Goal: Transaction & Acquisition: Purchase product/service

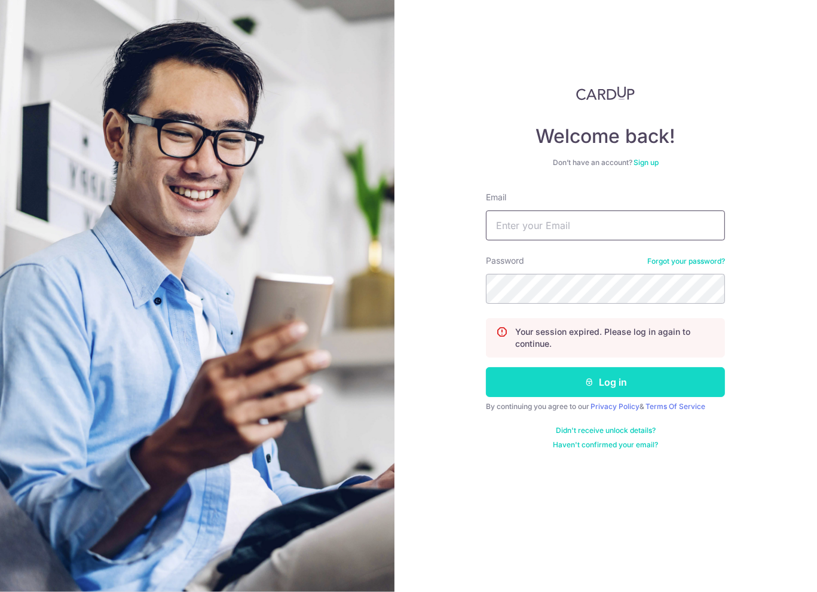
type input "[EMAIL_ADDRESS][DOMAIN_NAME]"
click at [596, 384] on button "Log in" at bounding box center [605, 382] width 239 height 30
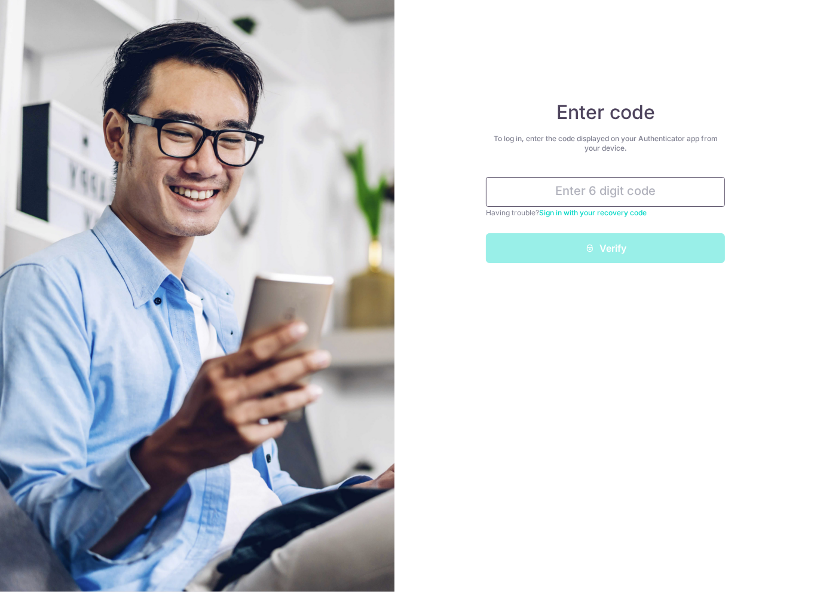
click at [629, 194] on input "text" at bounding box center [605, 192] width 239 height 30
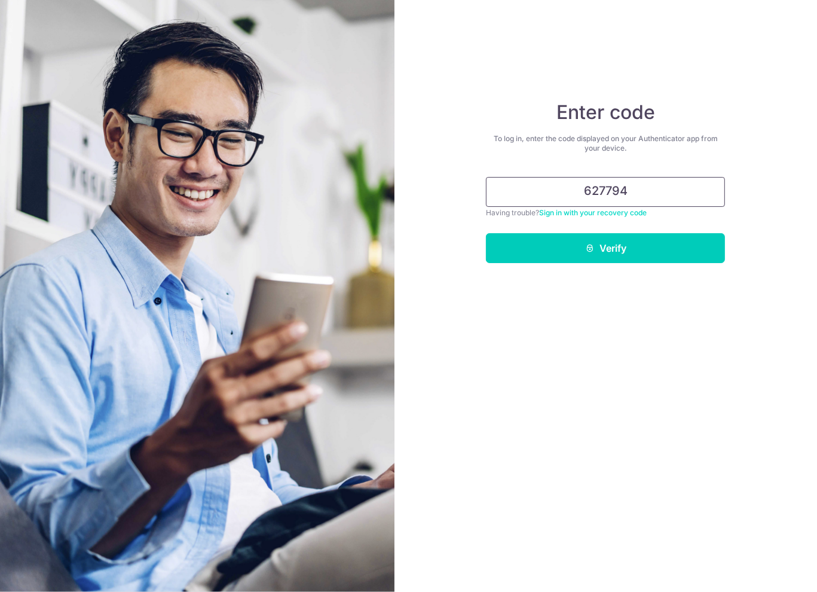
type input "627794"
click at [609, 276] on div "Enter code To log in, enter the code displayed on your Authenticator app from y…" at bounding box center [606, 296] width 423 height 592
click at [620, 263] on div "Enter code To log in, enter the code displayed on your Authenticator app from y…" at bounding box center [606, 296] width 423 height 592
click at [645, 243] on button "Verify" at bounding box center [605, 248] width 239 height 30
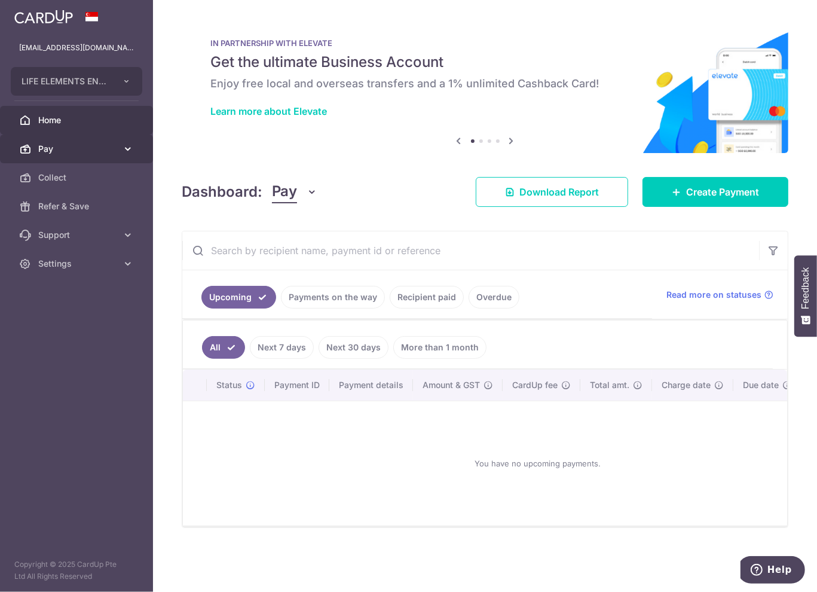
click at [74, 156] on link "Pay" at bounding box center [76, 149] width 153 height 29
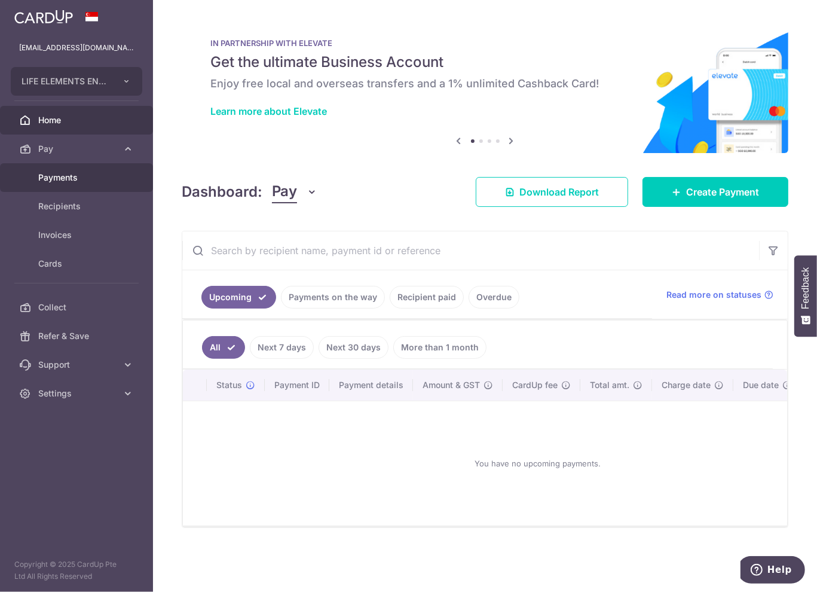
click at [77, 180] on span "Payments" at bounding box center [77, 178] width 79 height 12
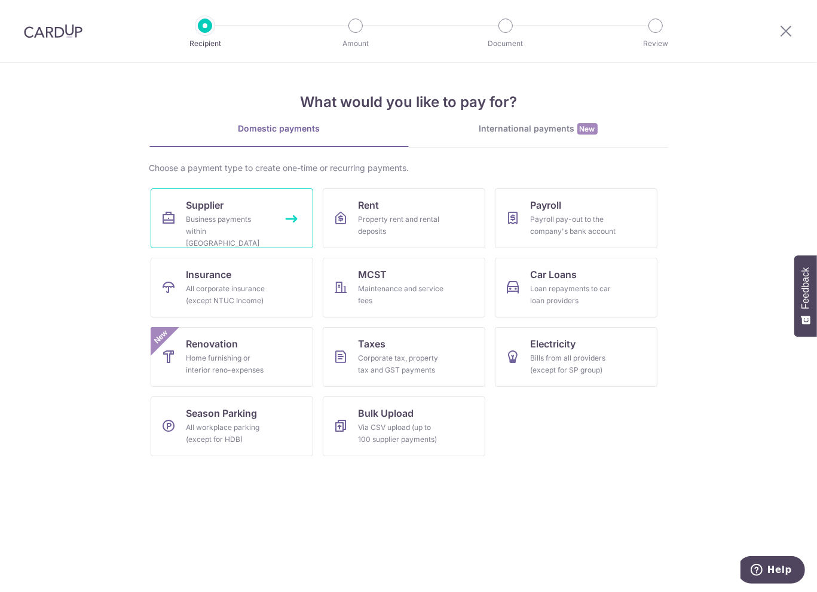
click at [242, 209] on link "Supplier Business payments within Singapore" at bounding box center [232, 218] width 163 height 60
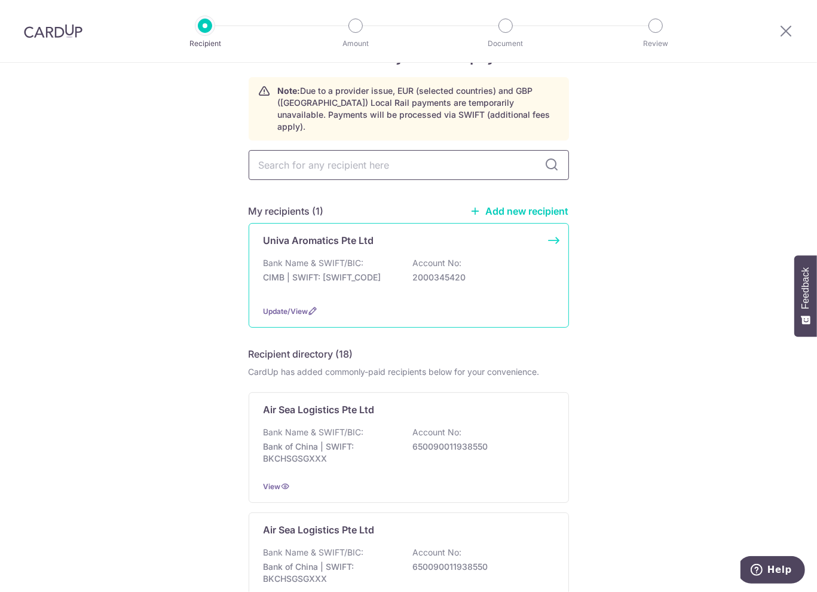
scroll to position [60, 0]
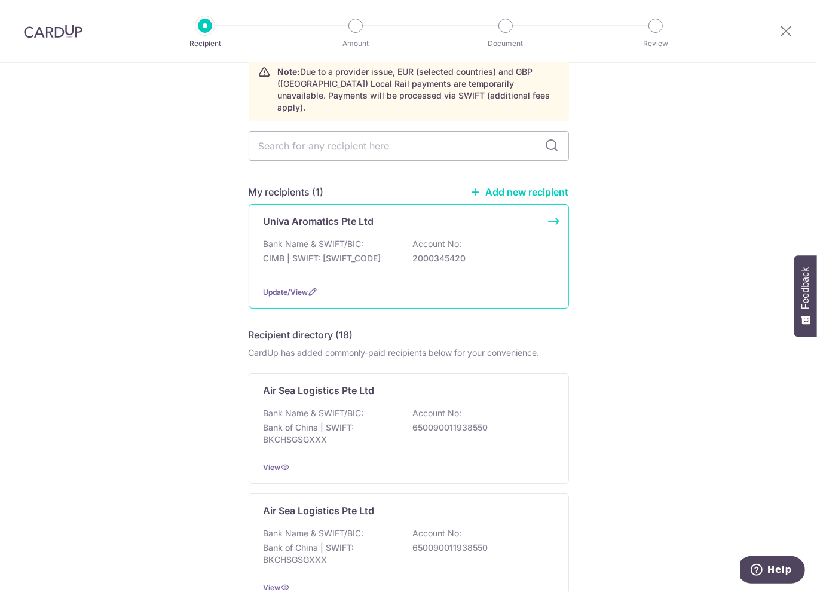
click at [399, 246] on div "Bank Name & SWIFT/BIC: CIMB | SWIFT: CIBBSGSGXXX Account No: 2000345420" at bounding box center [409, 257] width 291 height 38
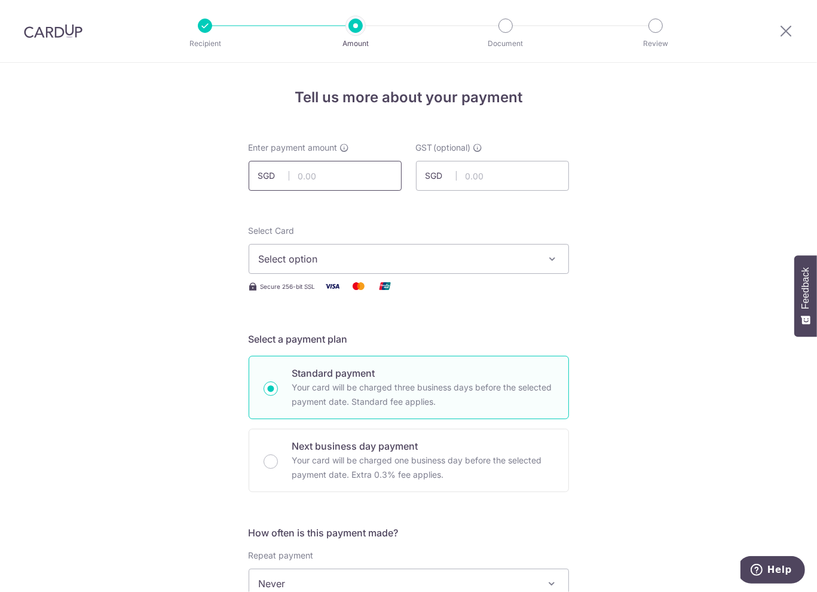
click at [335, 171] on input "text" at bounding box center [325, 176] width 153 height 30
type input "775.00"
click at [484, 176] on input "text" at bounding box center [492, 176] width 153 height 30
type input "69.75"
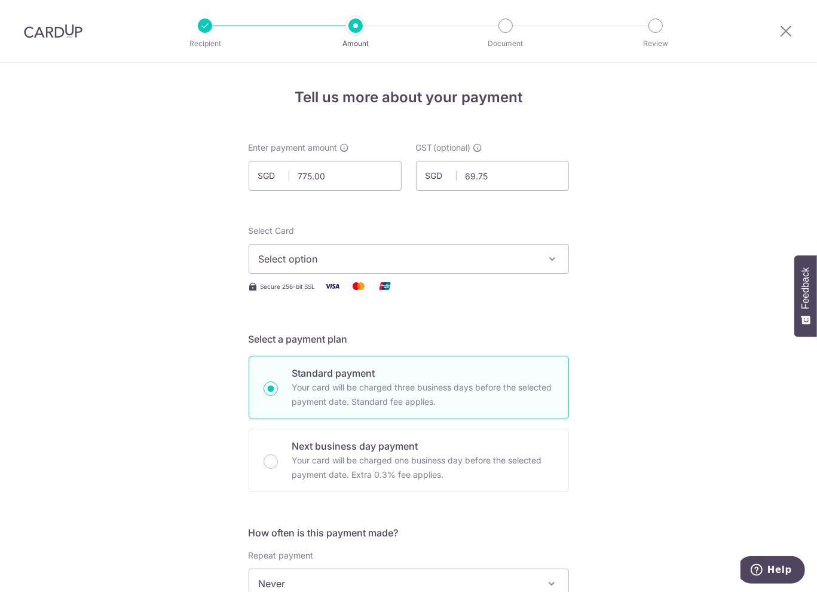
click at [404, 253] on span "Select option" at bounding box center [398, 259] width 279 height 14
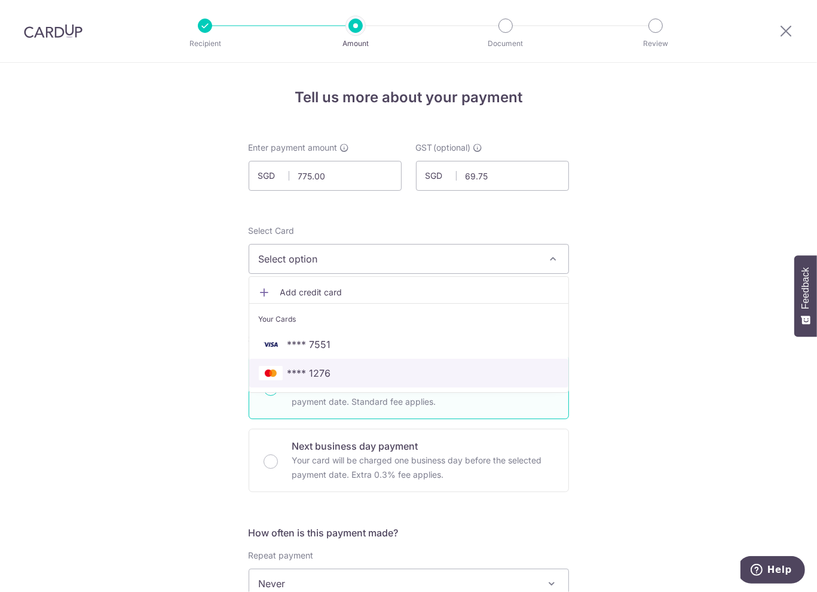
click at [332, 371] on span "**** 1276" at bounding box center [409, 373] width 300 height 14
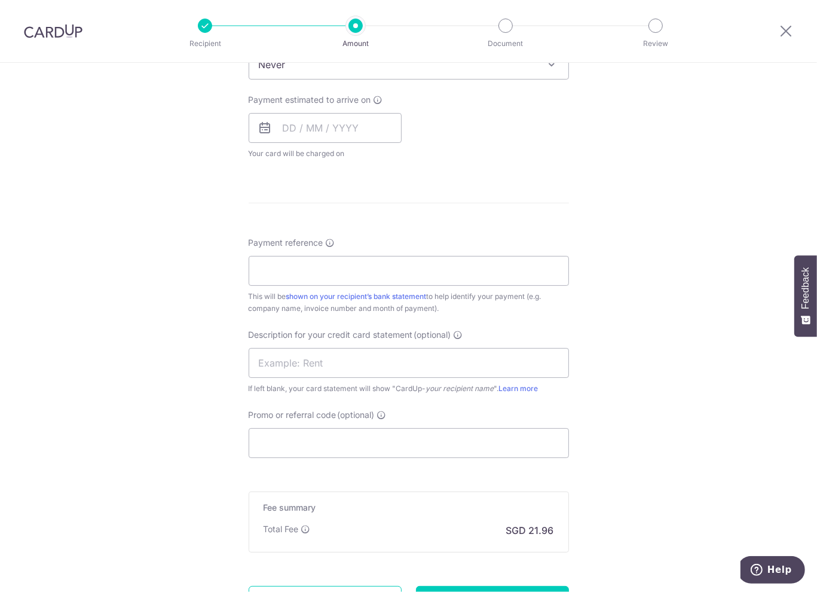
scroll to position [538, 0]
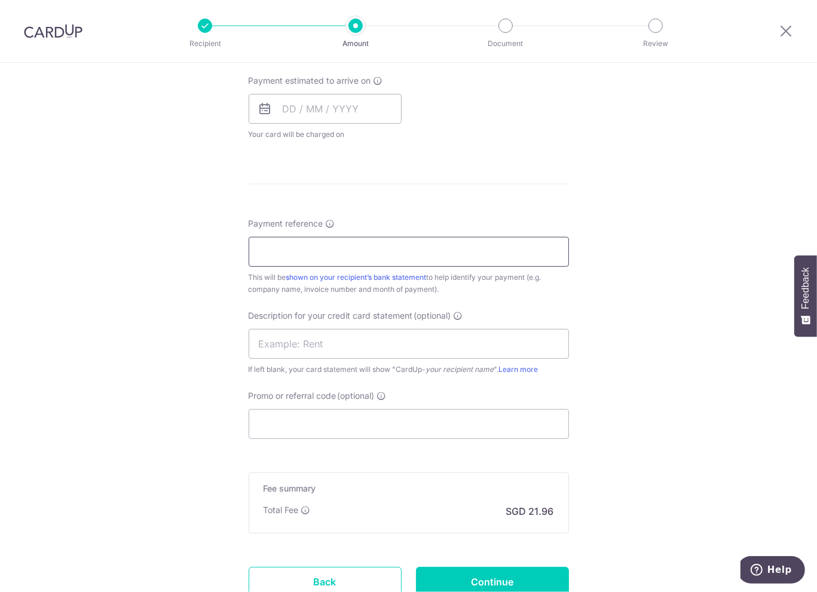
click at [346, 252] on input "Payment reference" at bounding box center [409, 252] width 321 height 30
click at [567, 154] on div "Tell us more about your payment Enter payment amount SGD 775.00 775.00 GST (opt…" at bounding box center [408, 106] width 817 height 1162
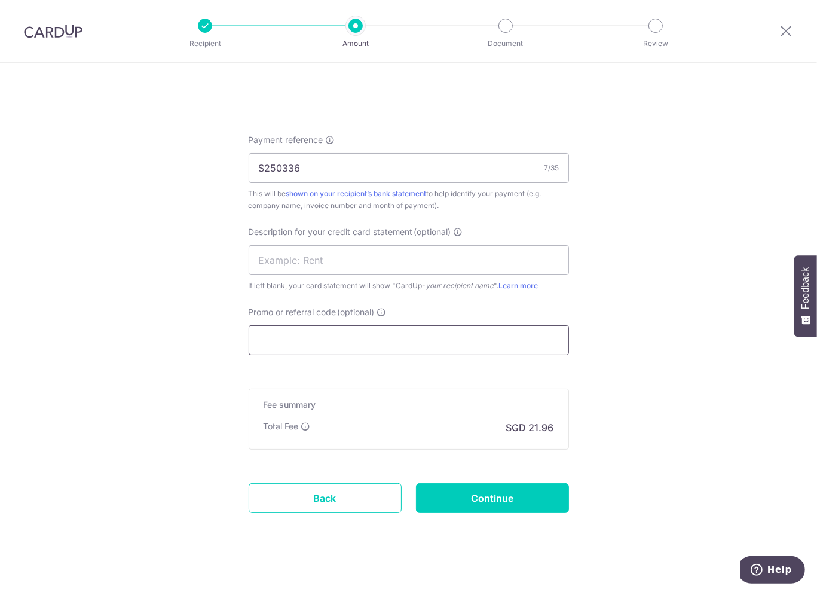
scroll to position [631, 0]
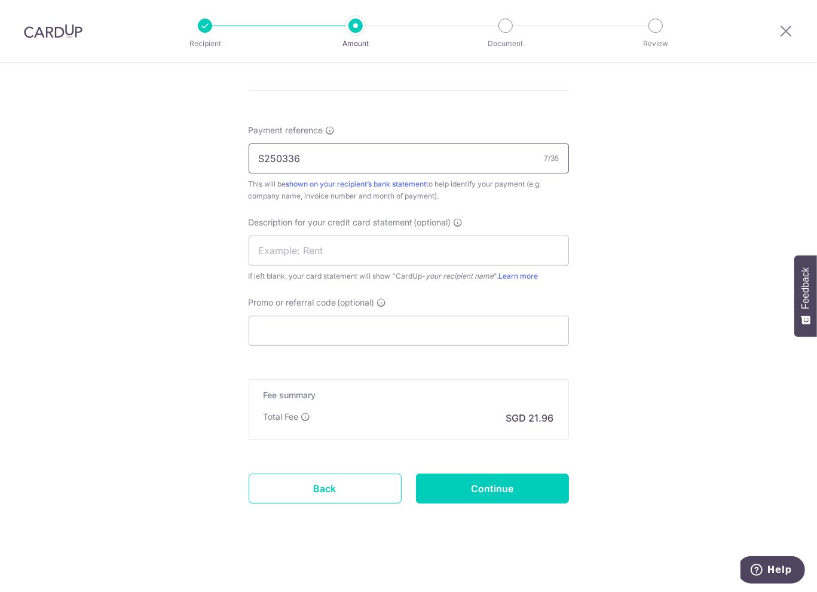
click at [258, 159] on input "S250336" at bounding box center [409, 159] width 321 height 30
type input "Univa-S250336"
click at [693, 323] on div "Tell us more about your payment Enter payment amount SGD 775.00 775.00 GST (opt…" at bounding box center [408, 12] width 817 height 1162
click at [368, 336] on input "Promo or referral code (optional)" at bounding box center [409, 331] width 321 height 30
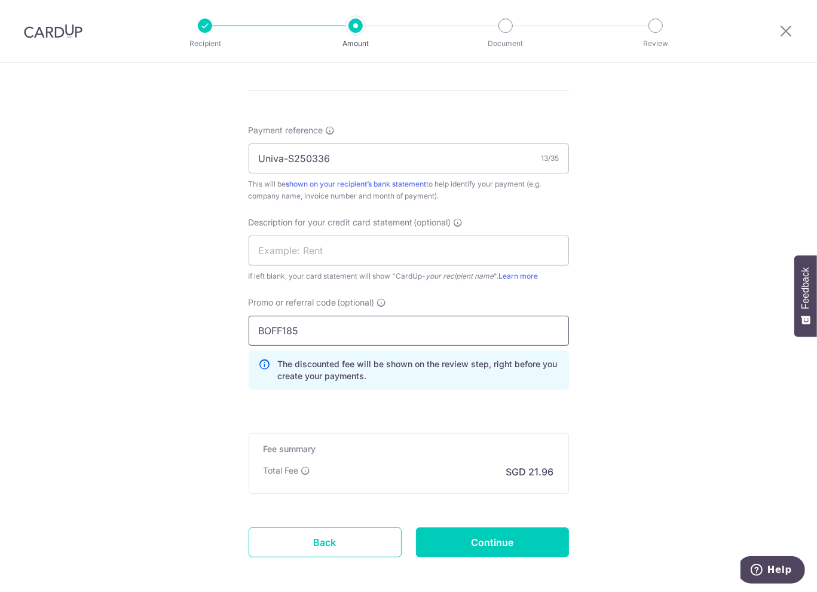
type input "BOFF185"
click at [720, 287] on div "Tell us more about your payment Enter payment amount SGD 775.00 775.00 GST (opt…" at bounding box center [408, 39] width 817 height 1216
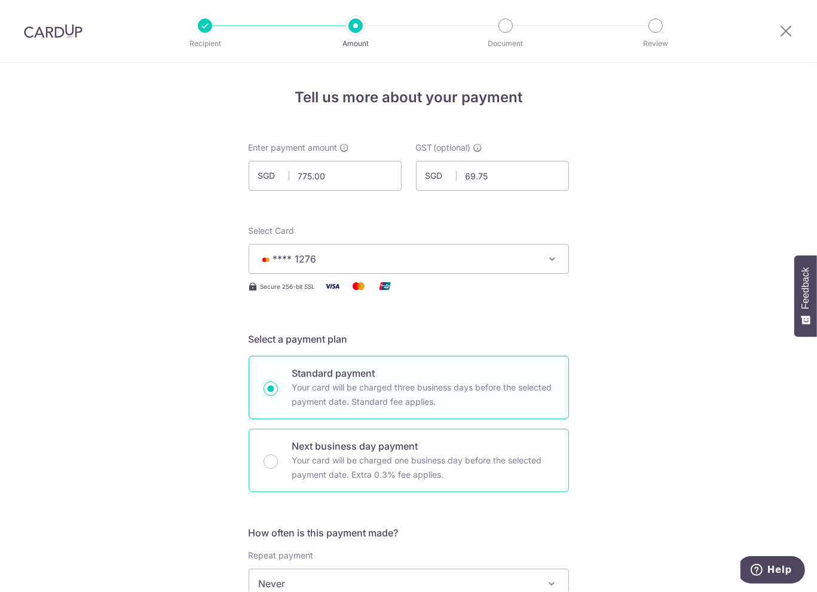
scroll to position [685, 0]
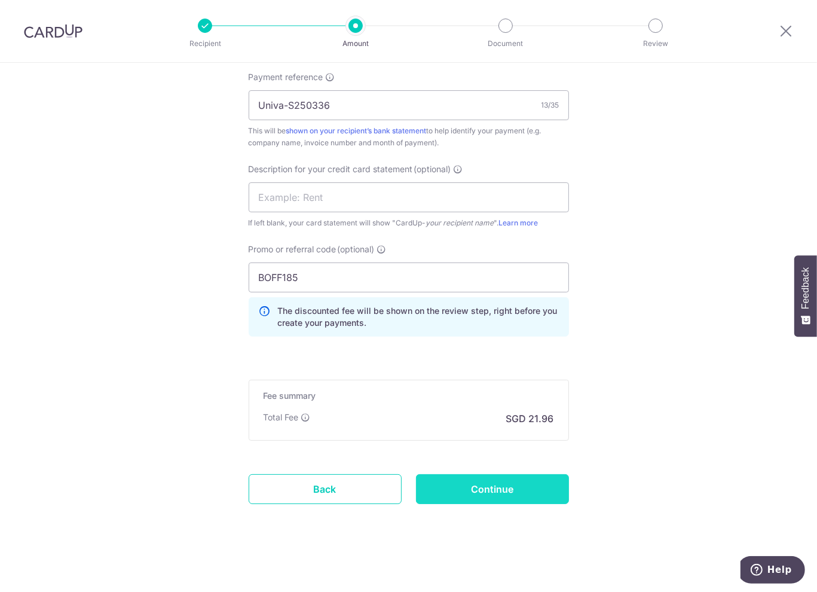
click at [509, 492] on input "Continue" at bounding box center [492, 489] width 153 height 30
type input "Create Schedule"
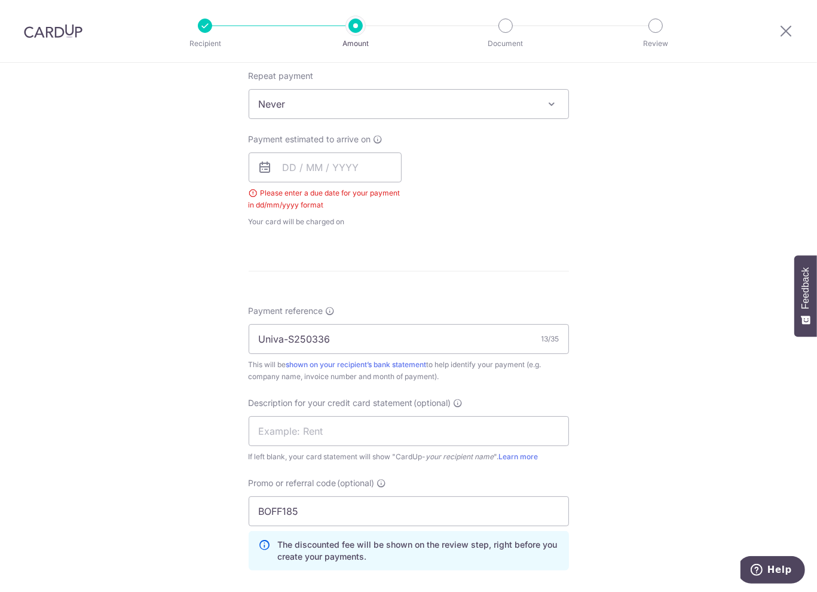
scroll to position [364, 0]
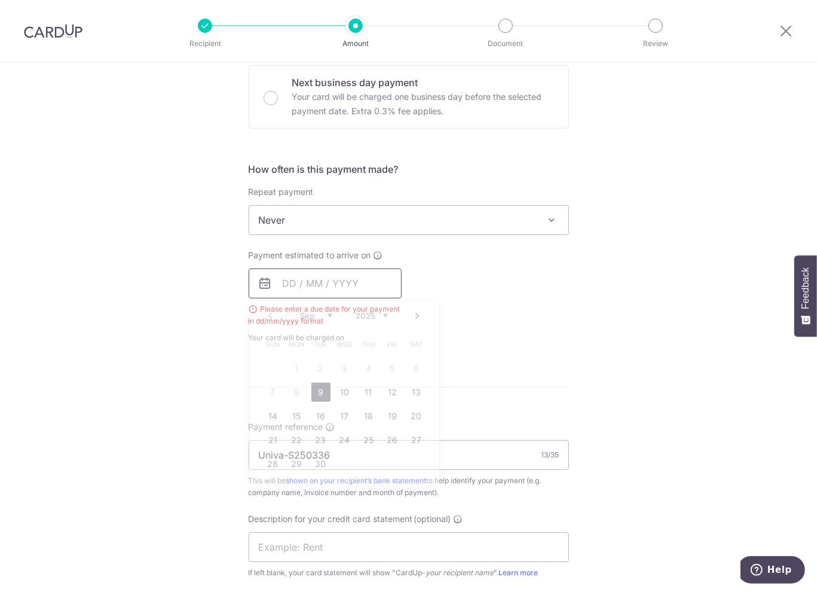
click at [349, 289] on input "text" at bounding box center [325, 283] width 153 height 30
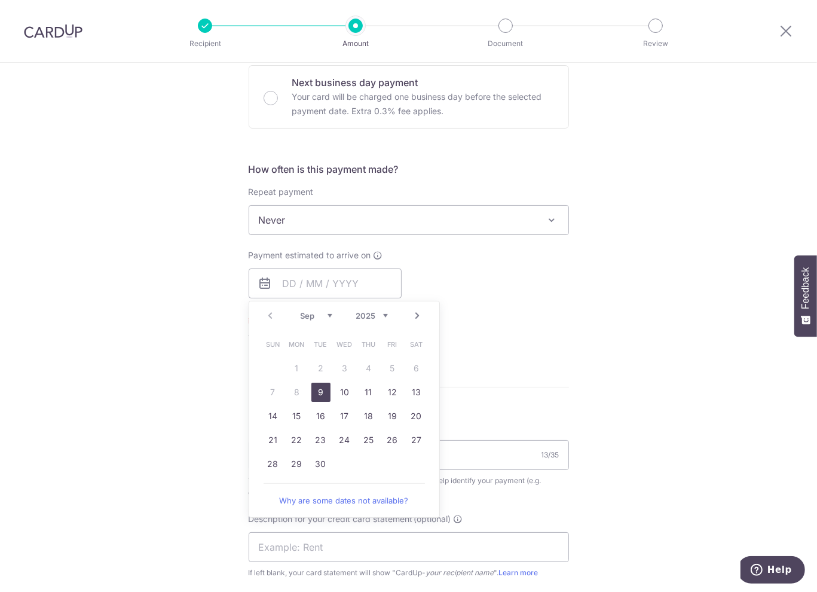
click at [313, 386] on link "9" at bounding box center [321, 392] width 19 height 19
type input "[DATE]"
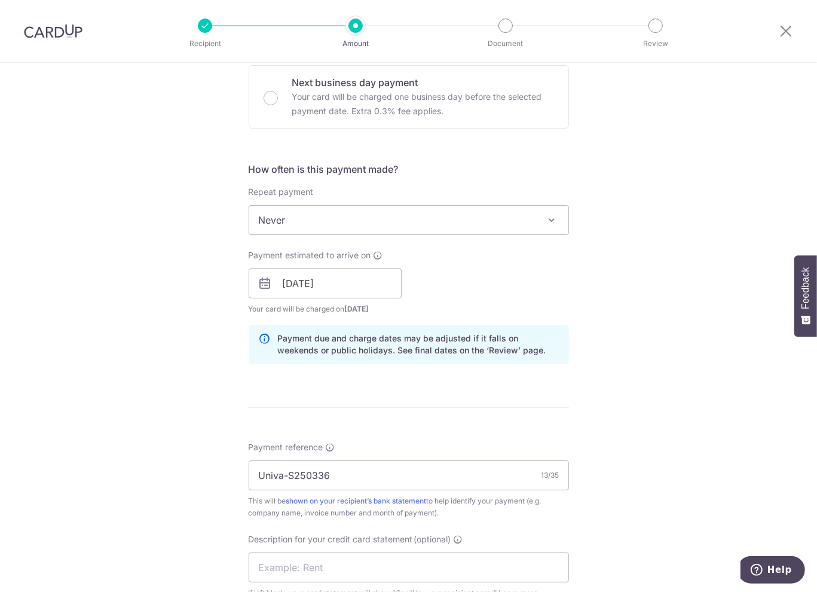
click at [625, 321] on div "Tell us more about your payment Enter payment amount SGD 775.00 775.00 GST (opt…" at bounding box center [408, 331] width 817 height 1265
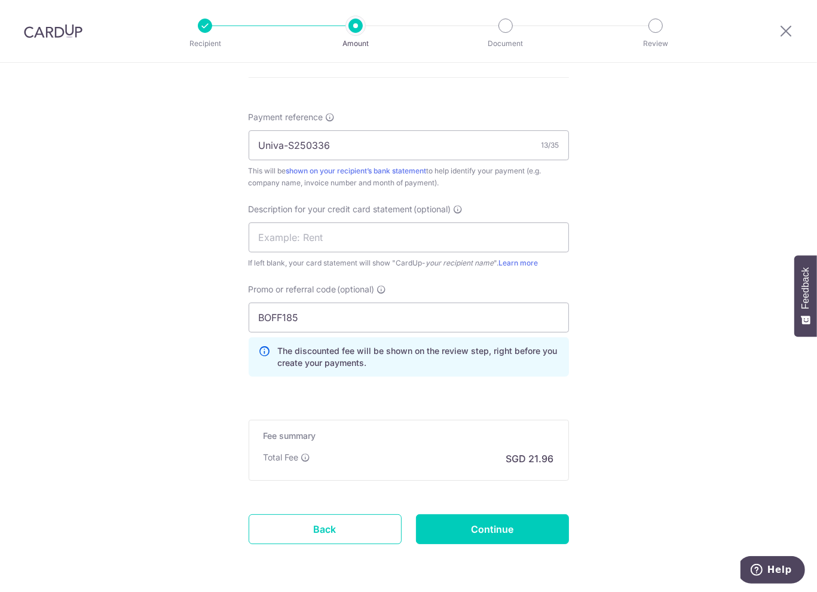
scroll to position [734, 0]
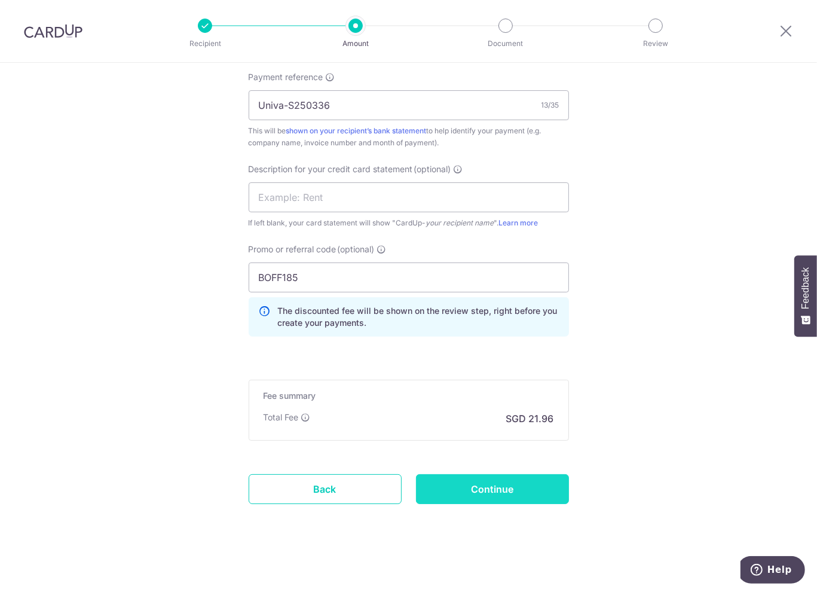
click at [508, 486] on input "Continue" at bounding box center [492, 489] width 153 height 30
type input "Create Schedule"
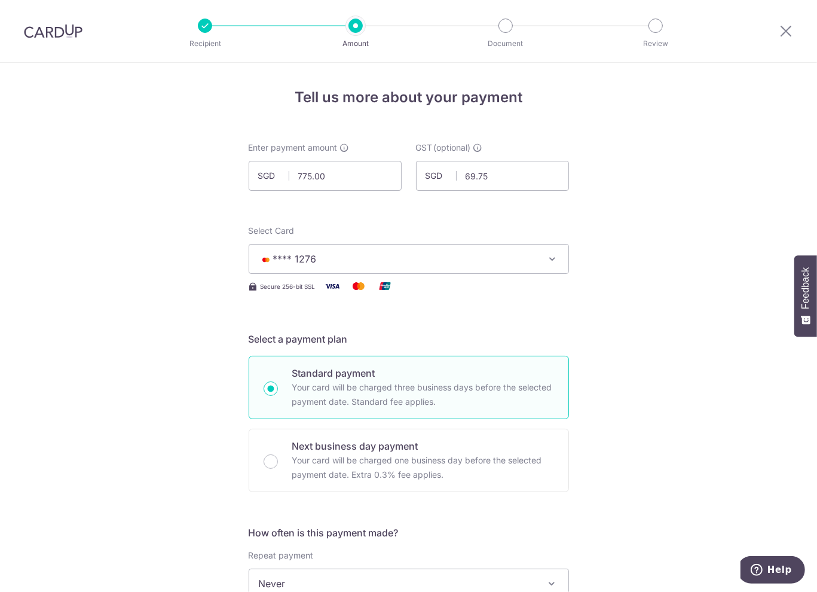
click at [454, 256] on span "**** 1276" at bounding box center [398, 259] width 279 height 14
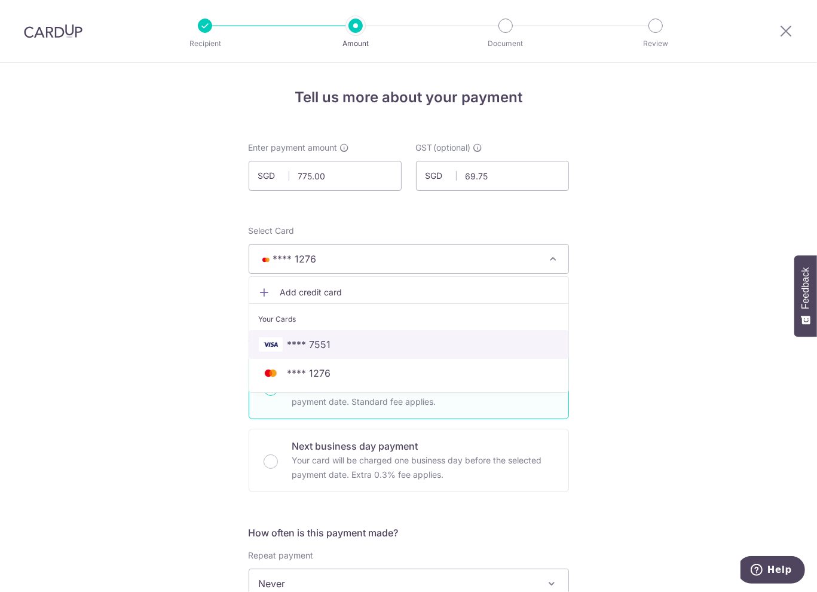
click at [417, 348] on span "**** 7551" at bounding box center [409, 344] width 300 height 14
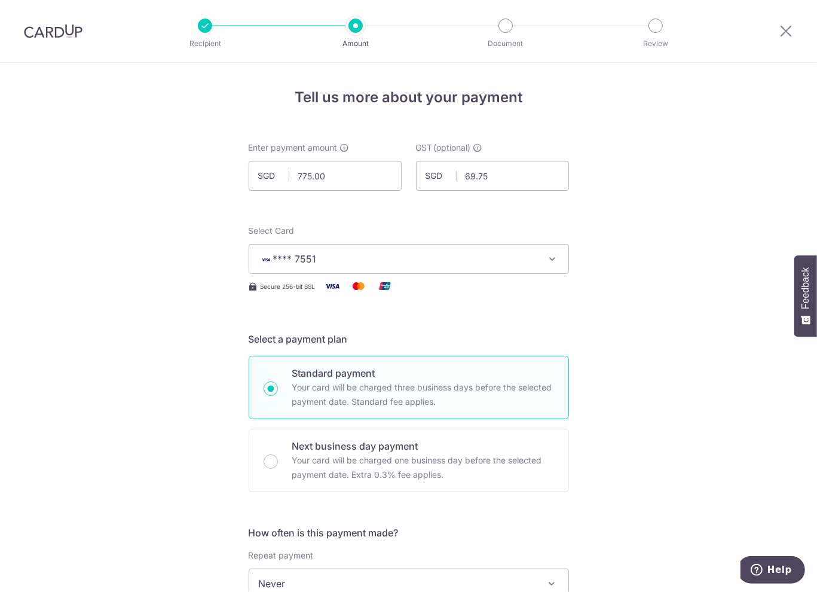
drag, startPoint x: 600, startPoint y: 339, endPoint x: 600, endPoint y: 227, distance: 111.8
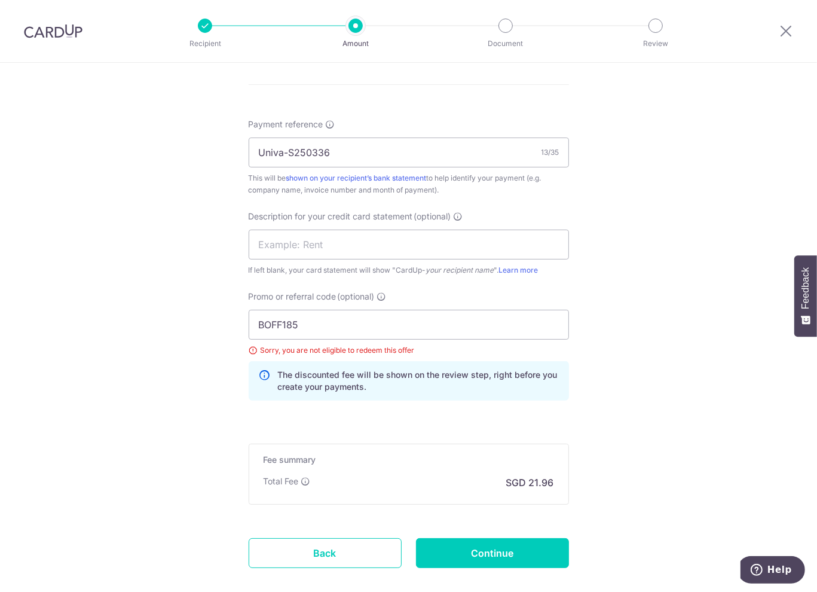
scroll to position [750, 0]
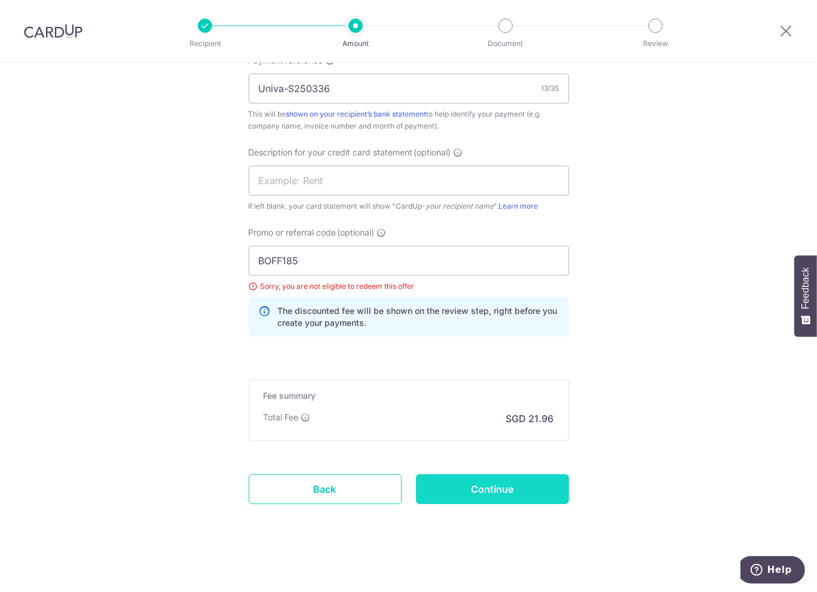
click at [535, 488] on input "Continue" at bounding box center [492, 489] width 153 height 30
type input "Update Schedule"
click at [458, 254] on input "BOFF185" at bounding box center [409, 261] width 321 height 30
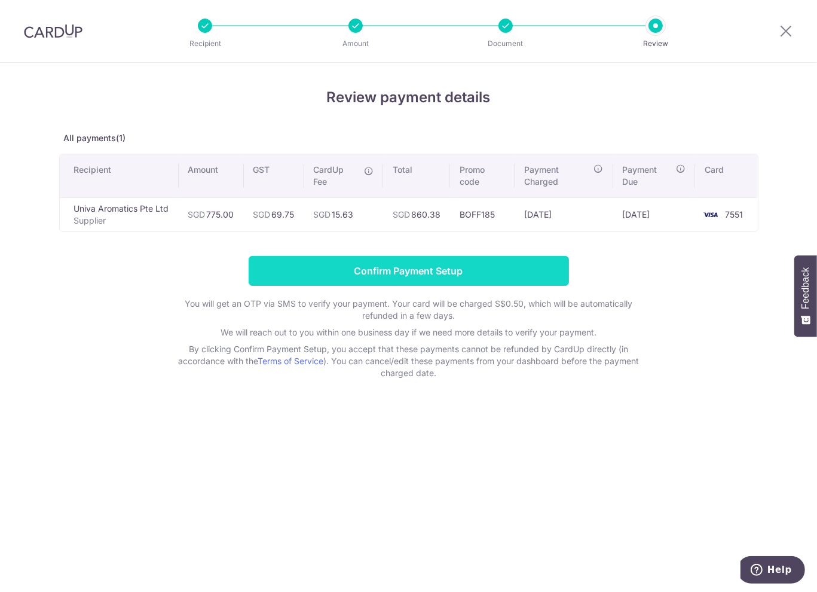
click at [455, 276] on input "Confirm Payment Setup" at bounding box center [409, 271] width 321 height 30
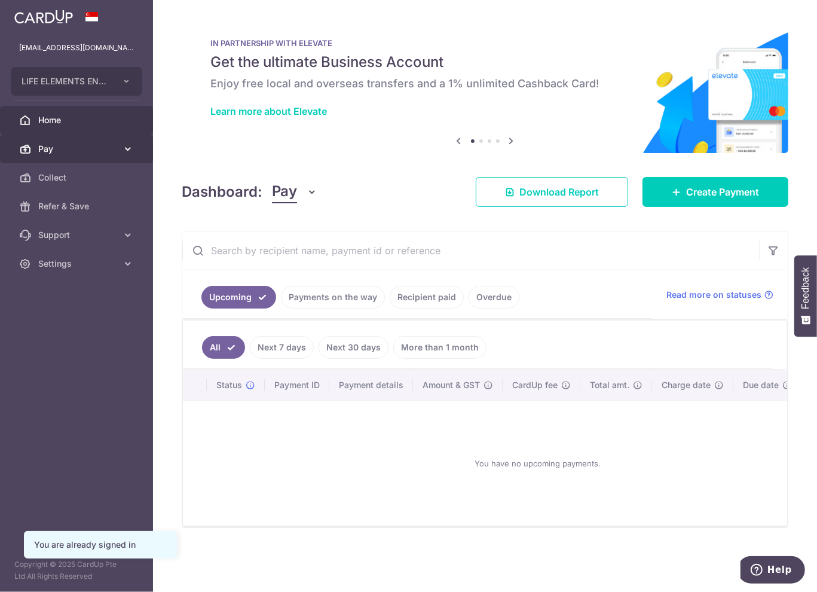
click at [74, 154] on span "Pay" at bounding box center [77, 149] width 79 height 12
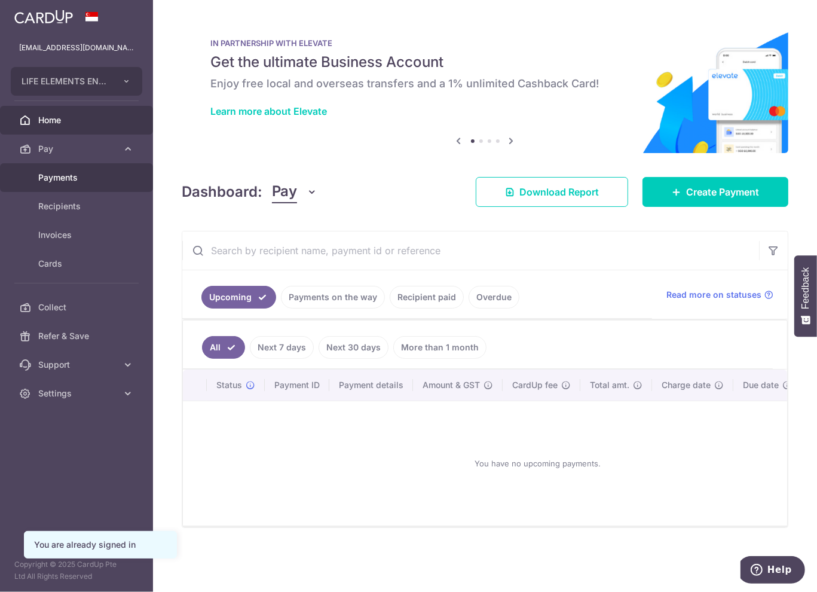
click at [72, 181] on span "Payments" at bounding box center [77, 178] width 79 height 12
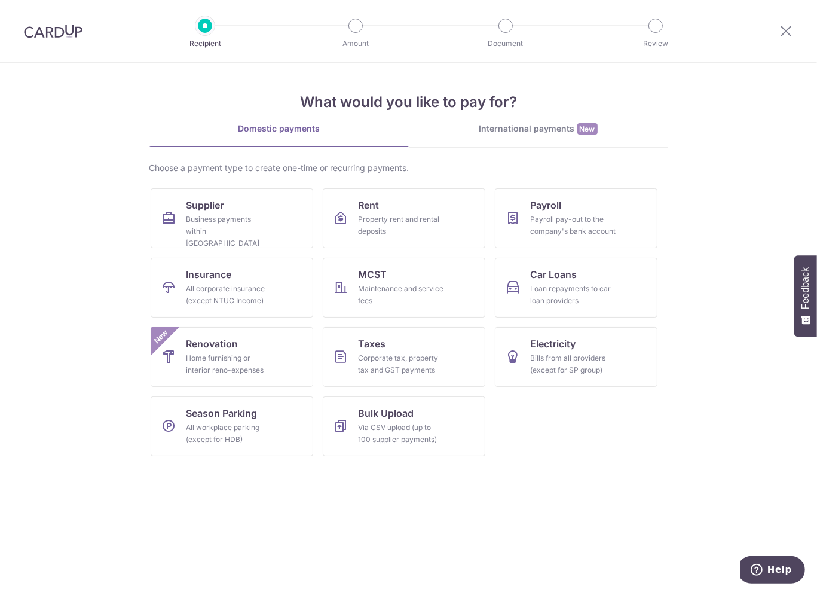
click at [776, 29] on div at bounding box center [786, 31] width 62 height 62
click at [786, 26] on icon at bounding box center [786, 30] width 14 height 15
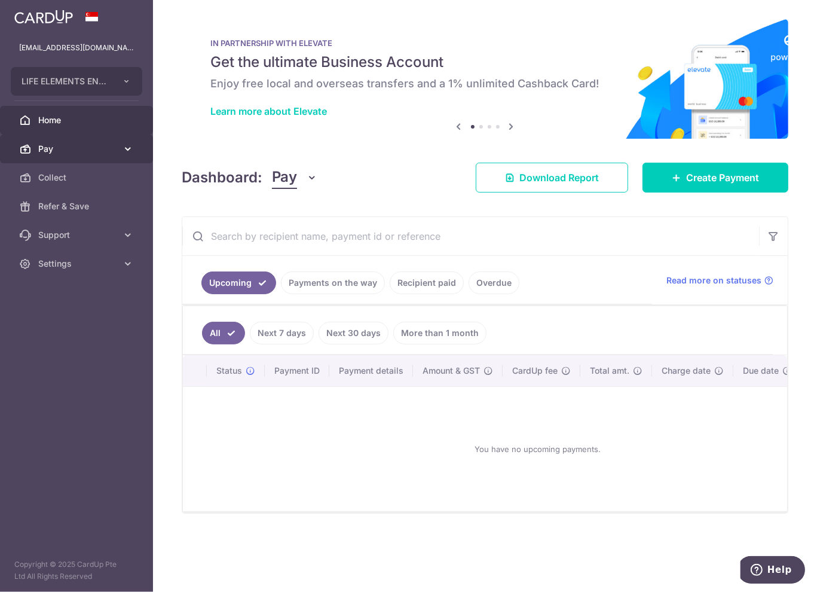
click at [79, 152] on span "Pay" at bounding box center [77, 149] width 79 height 12
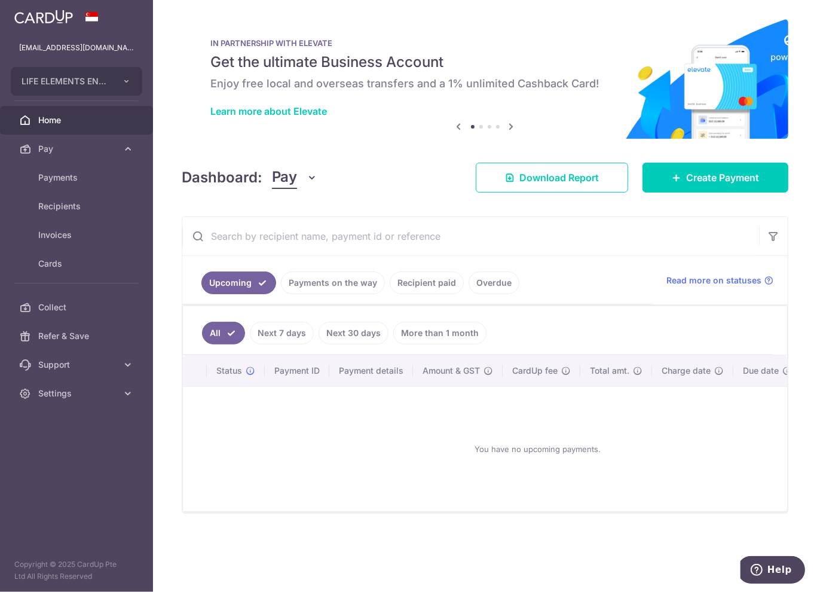
click at [338, 285] on link "Payments on the way" at bounding box center [333, 282] width 104 height 23
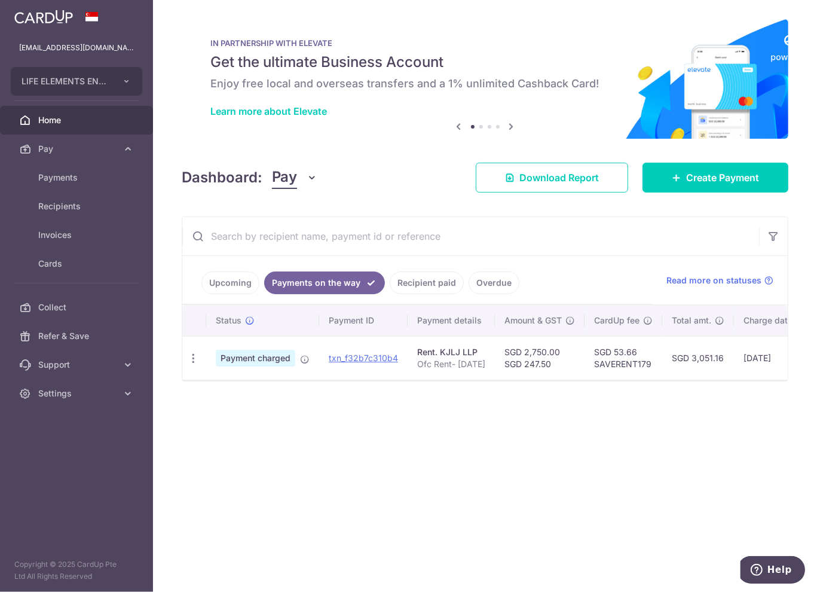
click at [421, 285] on link "Recipient paid" at bounding box center [427, 282] width 74 height 23
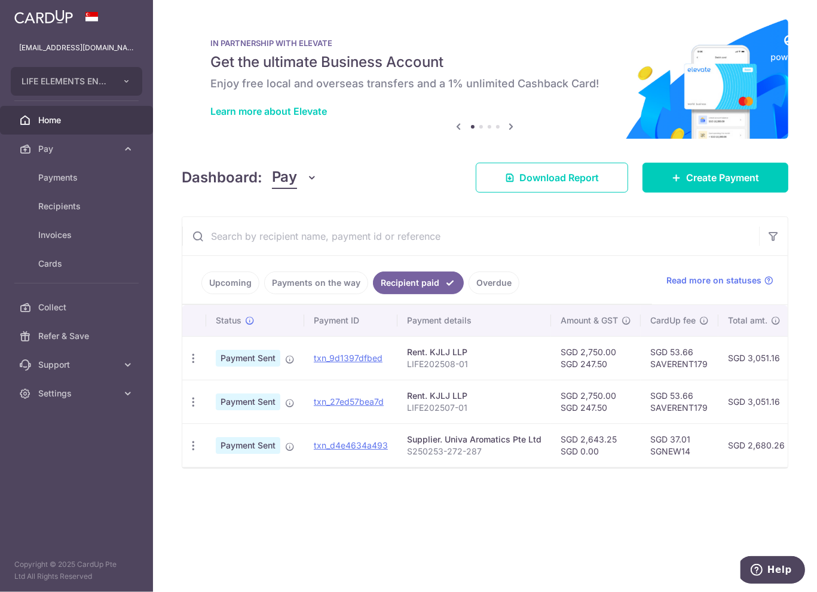
click at [451, 510] on div "× Pause Schedule Pause all future payments in this series Pause just this one p…" at bounding box center [485, 296] width 664 height 592
click at [347, 282] on link "Payments on the way" at bounding box center [316, 282] width 104 height 23
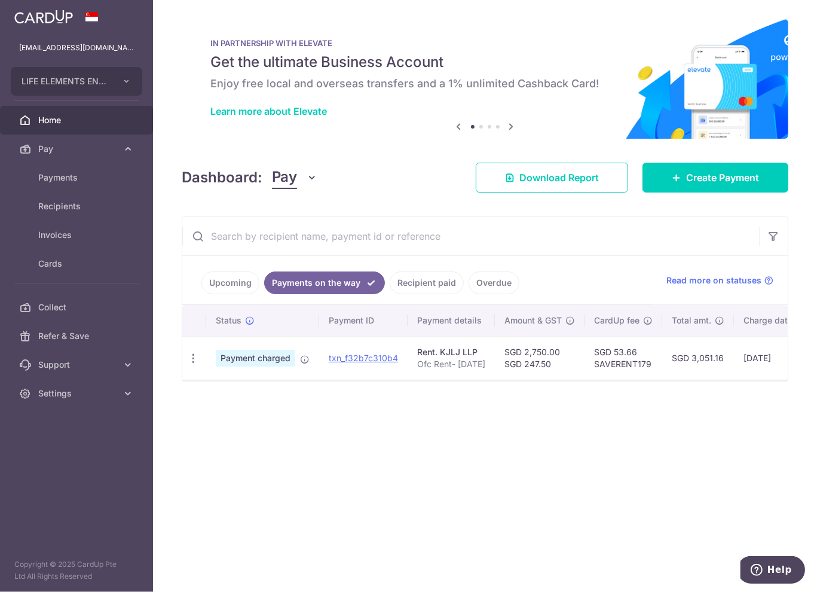
click at [241, 285] on link "Upcoming" at bounding box center [231, 282] width 58 height 23
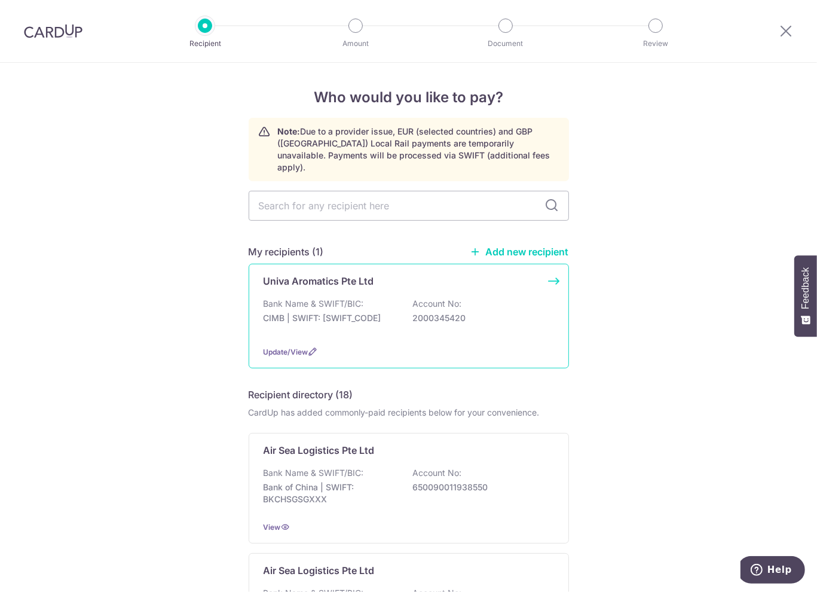
click at [349, 298] on p "Bank Name & SWIFT/BIC:" at bounding box center [314, 304] width 100 height 12
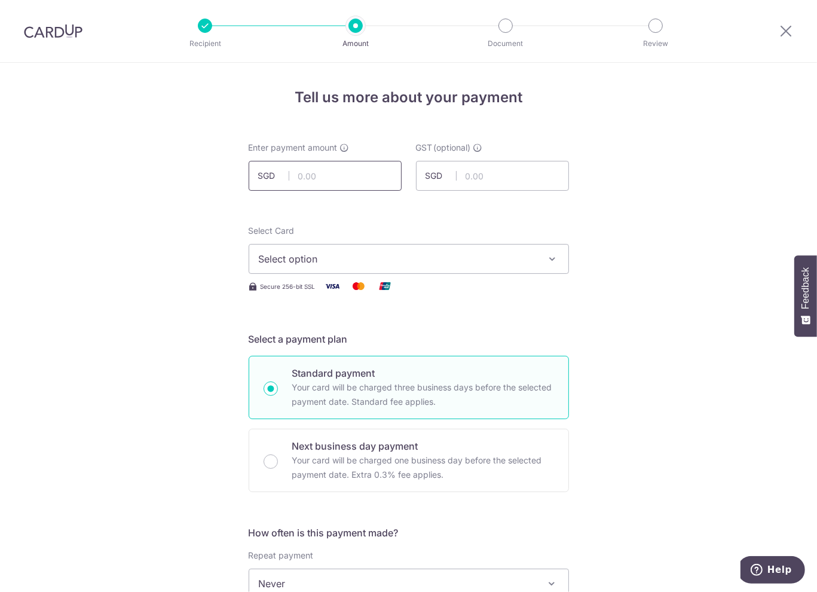
click at [358, 167] on input "text" at bounding box center [325, 176] width 153 height 30
type input "775.00"
click at [519, 175] on input "text" at bounding box center [492, 176] width 153 height 30
type input "69.75"
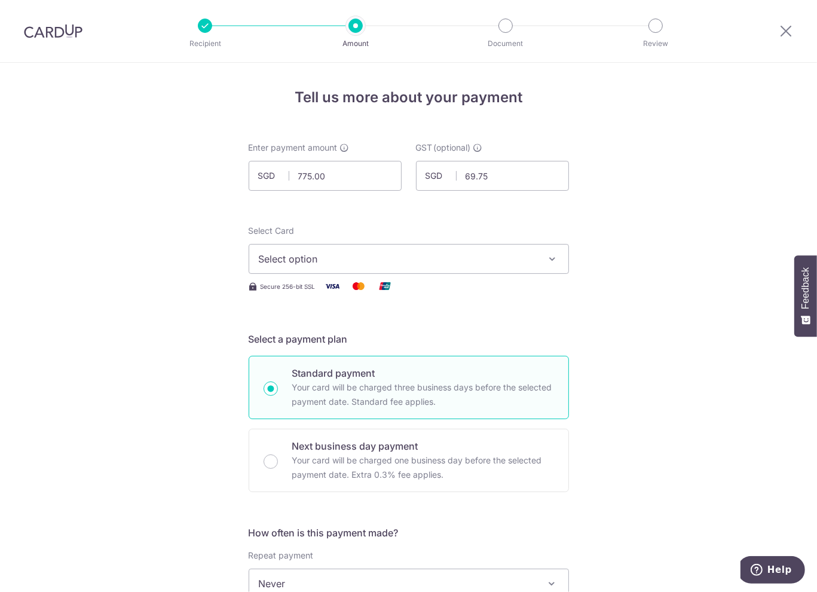
click at [379, 261] on span "Select option" at bounding box center [398, 259] width 279 height 14
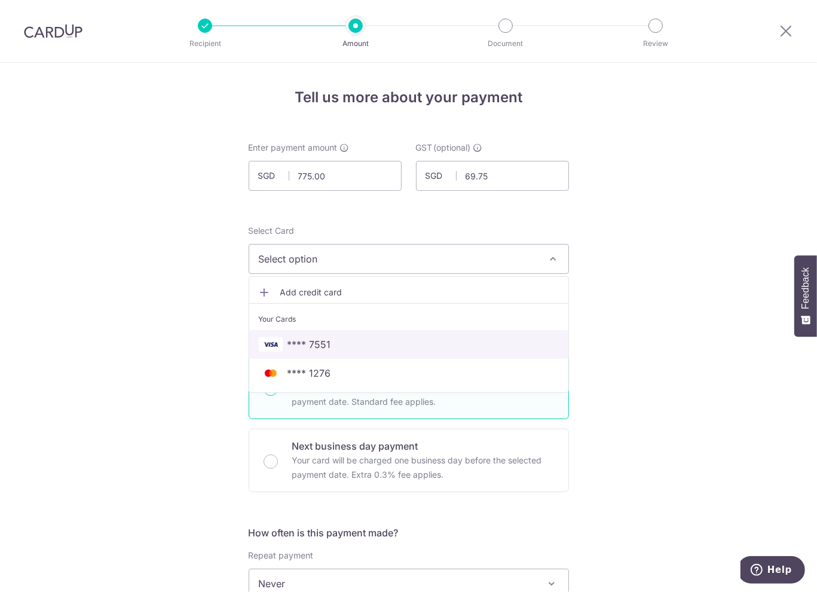
click at [349, 350] on span "**** 7551" at bounding box center [409, 344] width 300 height 14
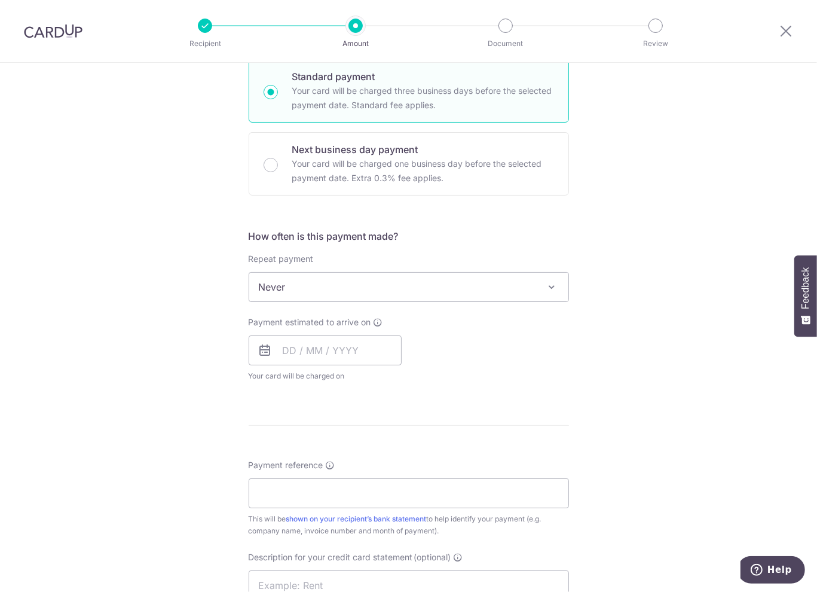
scroll to position [299, 0]
click at [359, 370] on span "Your card will be charged on for the first payment" at bounding box center [325, 374] width 153 height 12
click at [361, 355] on input "text" at bounding box center [325, 348] width 153 height 30
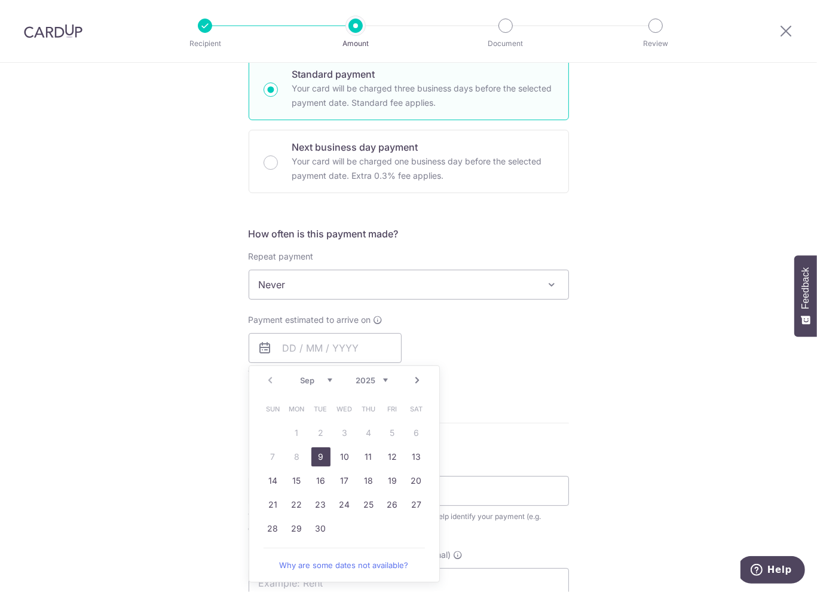
click at [313, 450] on link "9" at bounding box center [321, 456] width 19 height 19
type input "[DATE]"
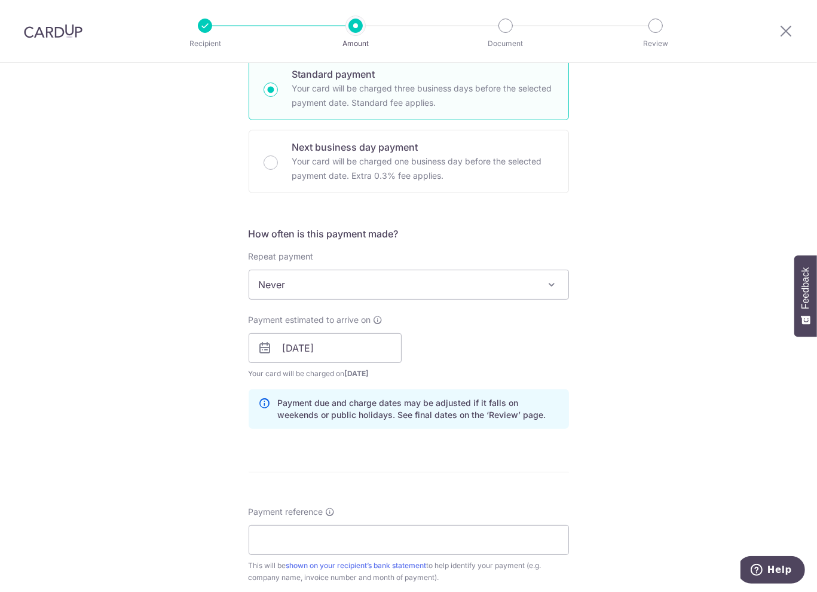
click at [628, 334] on div "Tell us more about your payment Enter payment amount SGD 775.00 775.00 GST (opt…" at bounding box center [408, 369] width 817 height 1211
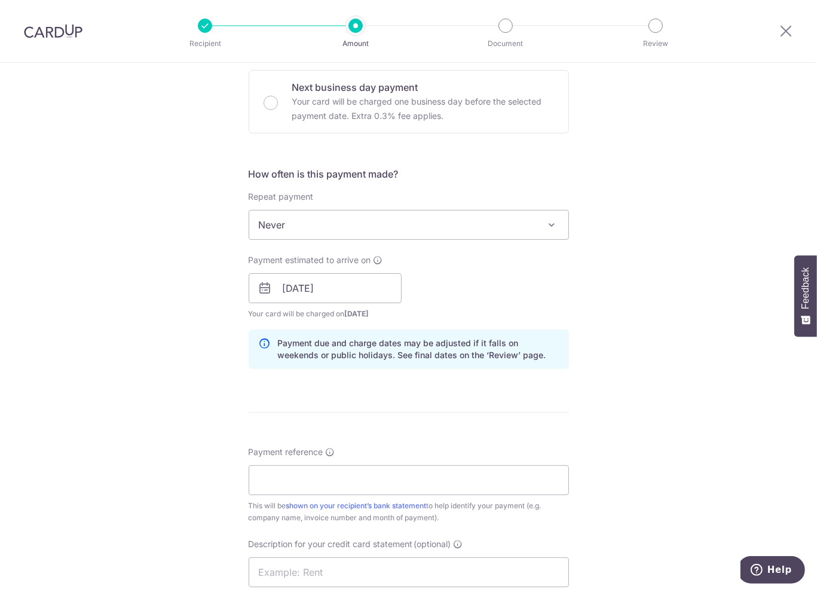
click at [108, 183] on div "Tell us more about your payment Enter payment amount SGD 775.00 775.00 GST (opt…" at bounding box center [408, 309] width 817 height 1211
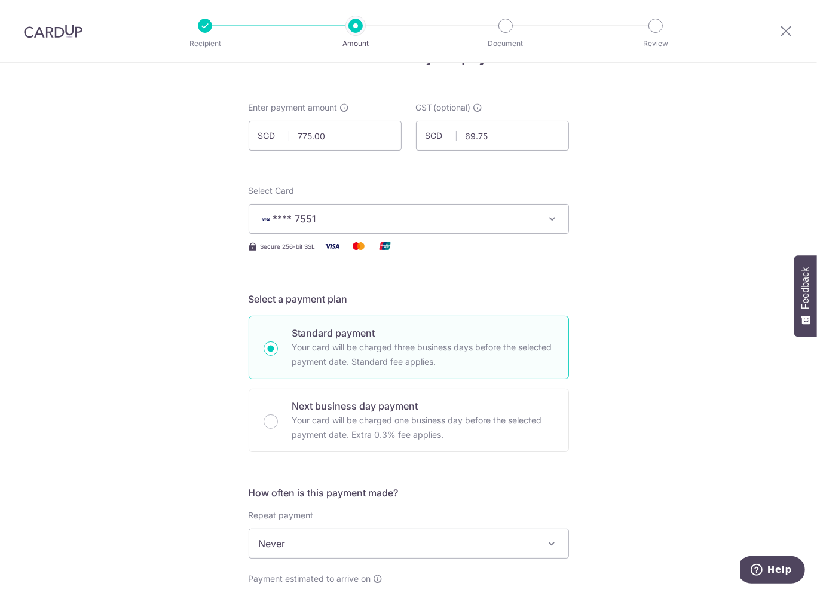
scroll to position [60, 0]
